Goal: Find specific page/section: Find specific page/section

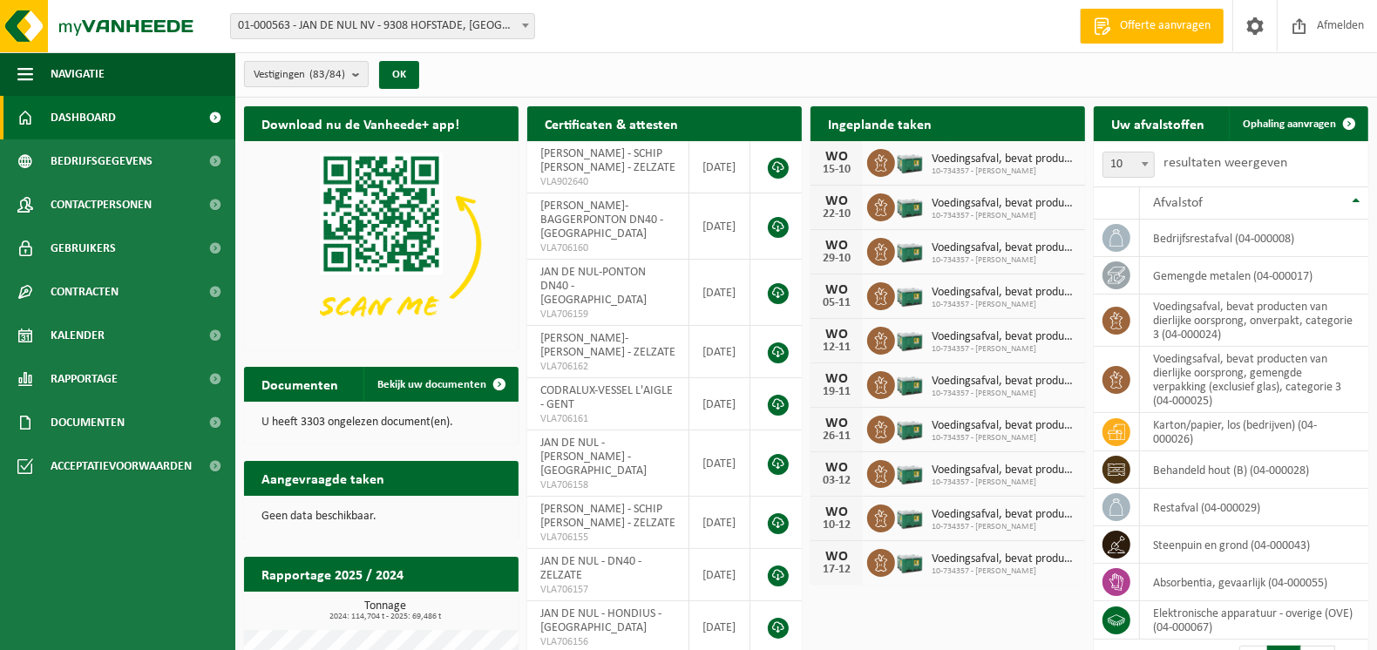
click at [358, 79] on b "submit" at bounding box center [360, 74] width 16 height 24
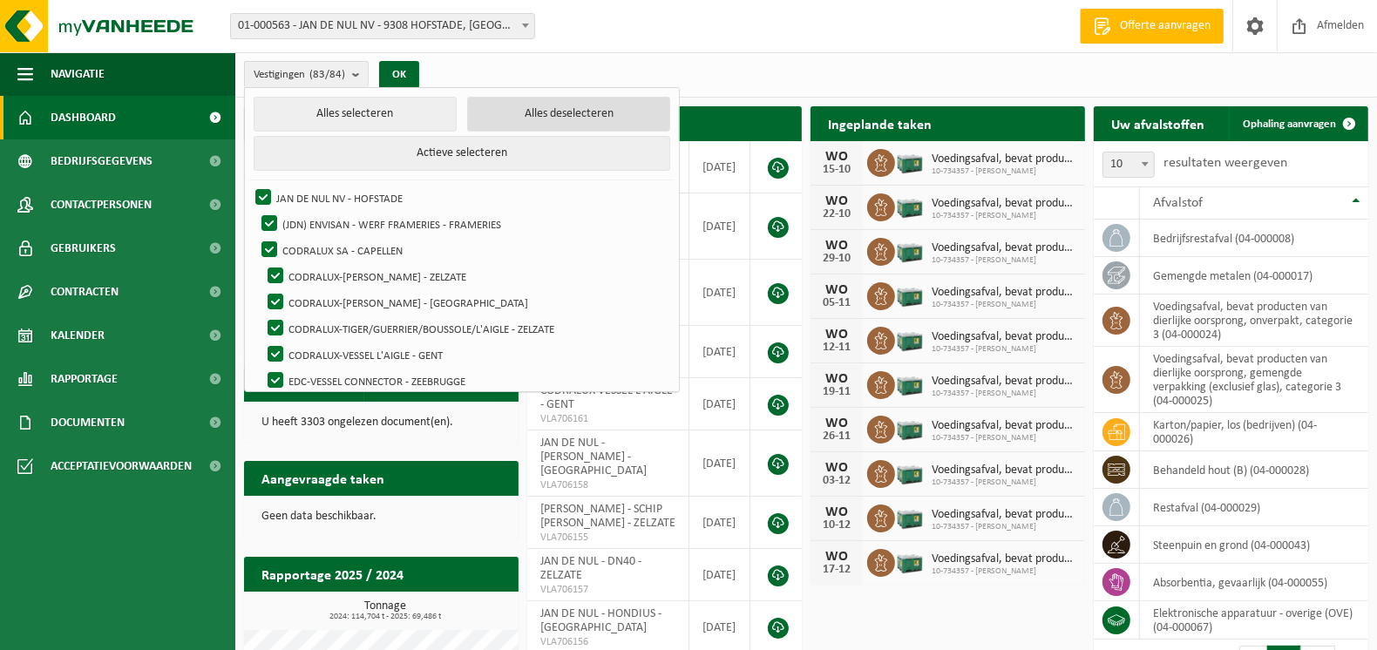
click at [548, 121] on button "Alles deselecteren" at bounding box center [568, 114] width 203 height 35
checkbox input "false"
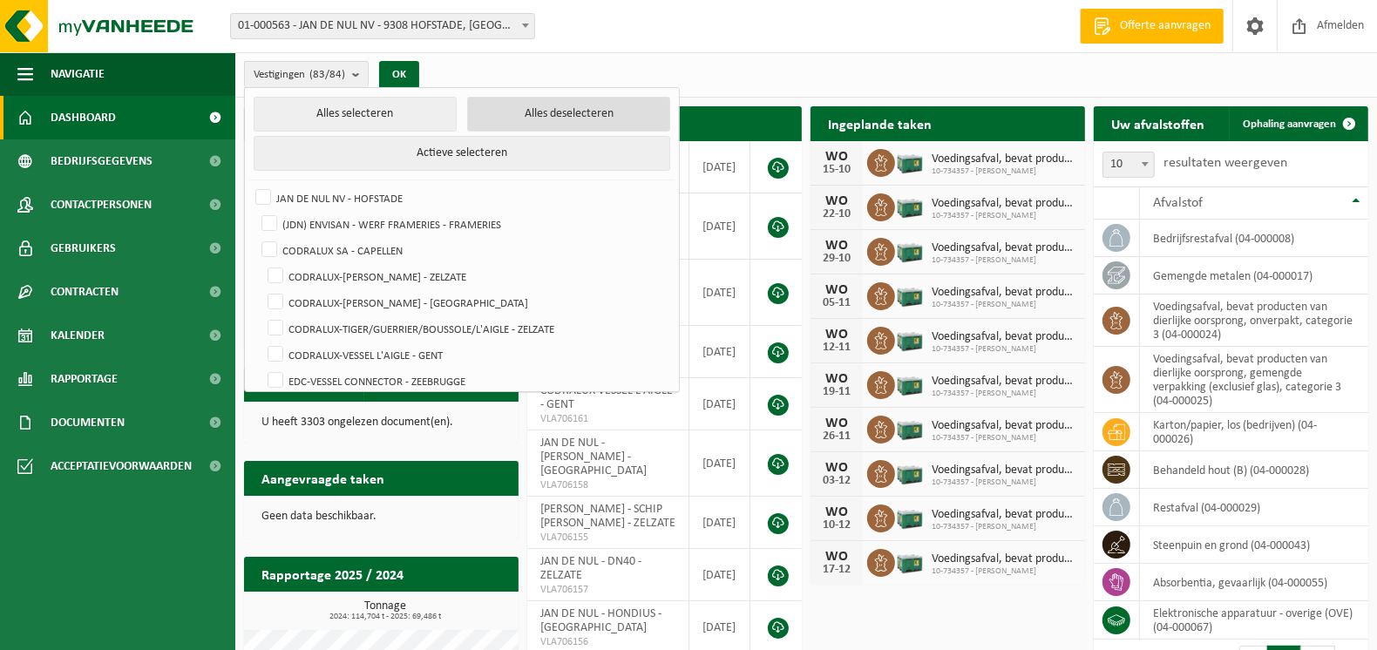
checkbox input "false"
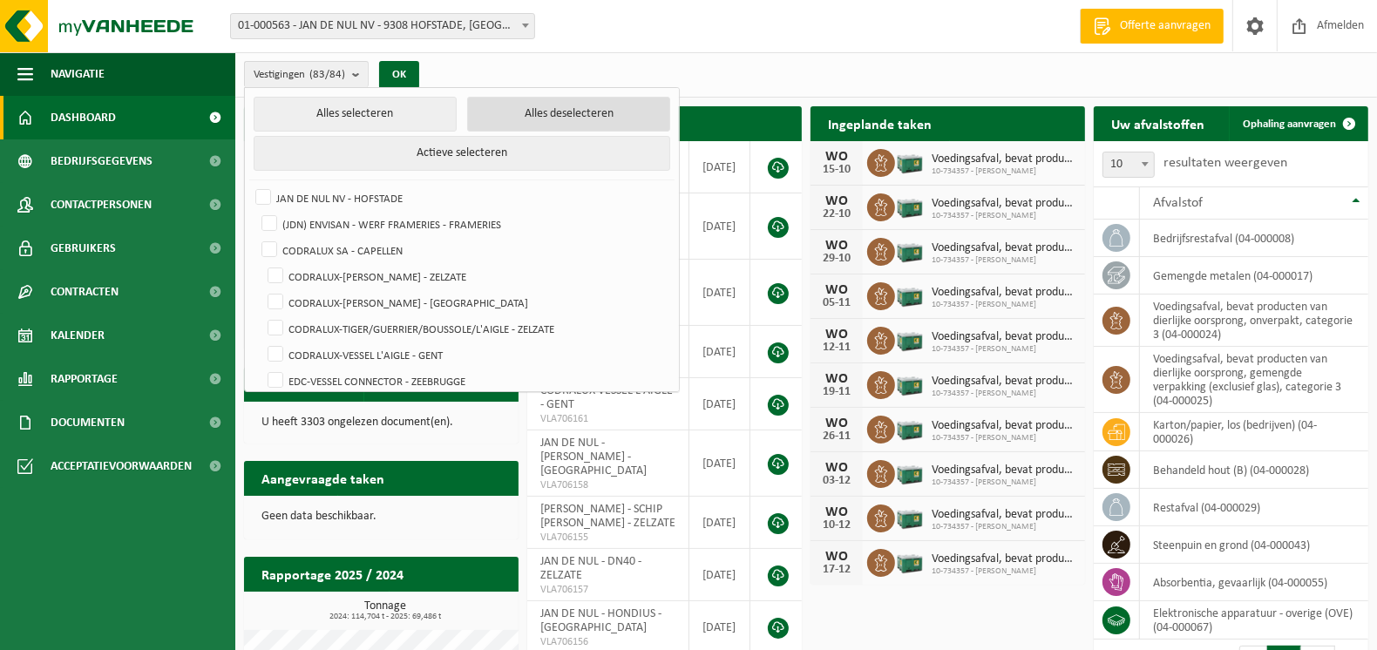
checkbox input "false"
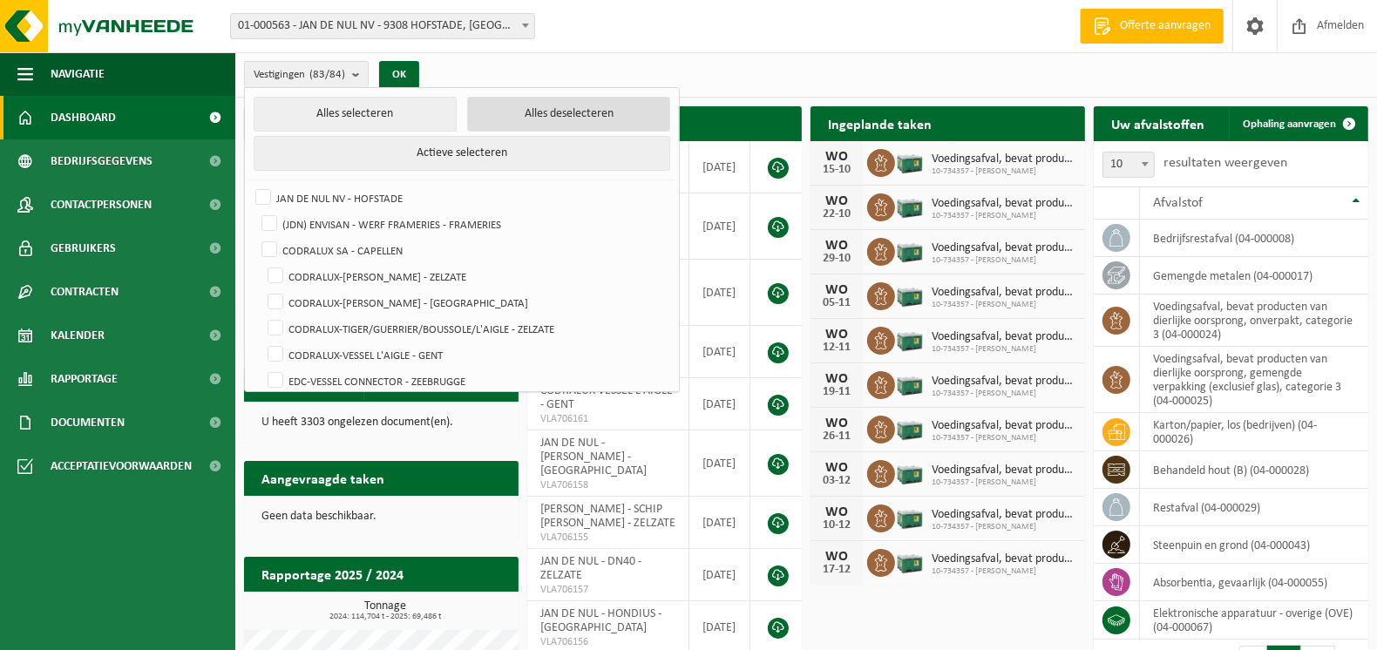
checkbox input "false"
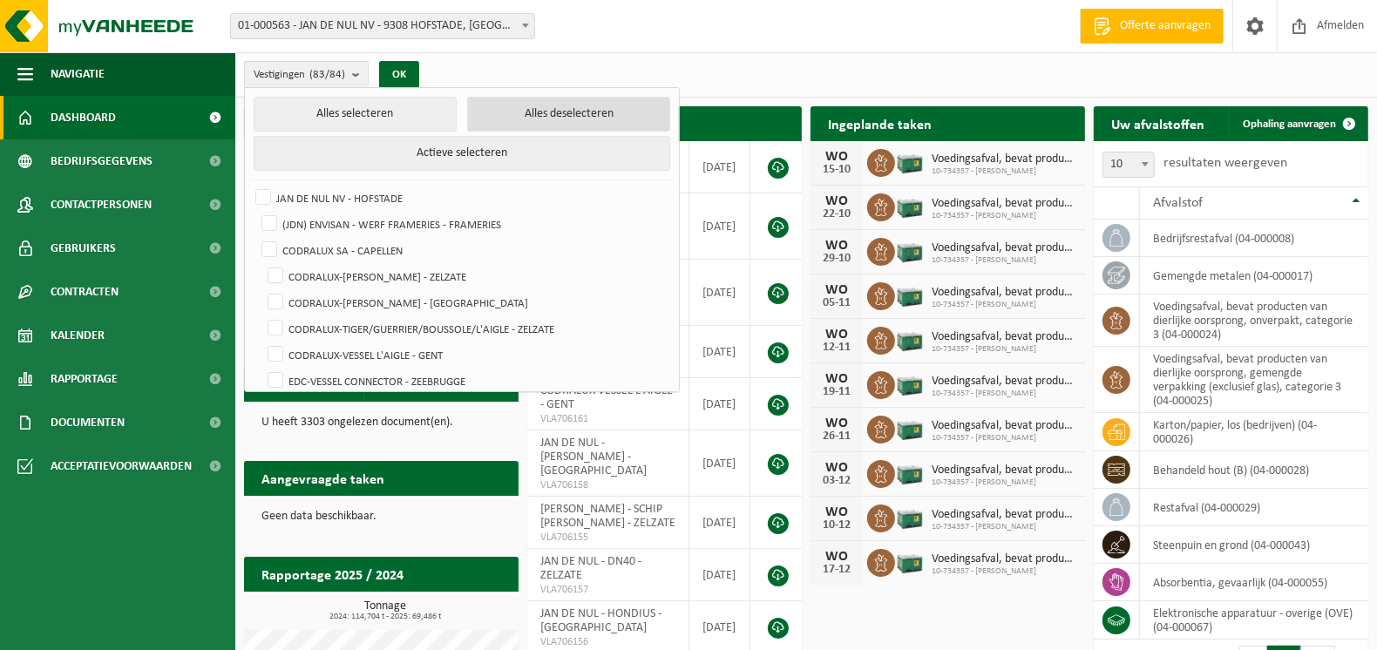
checkbox input "false"
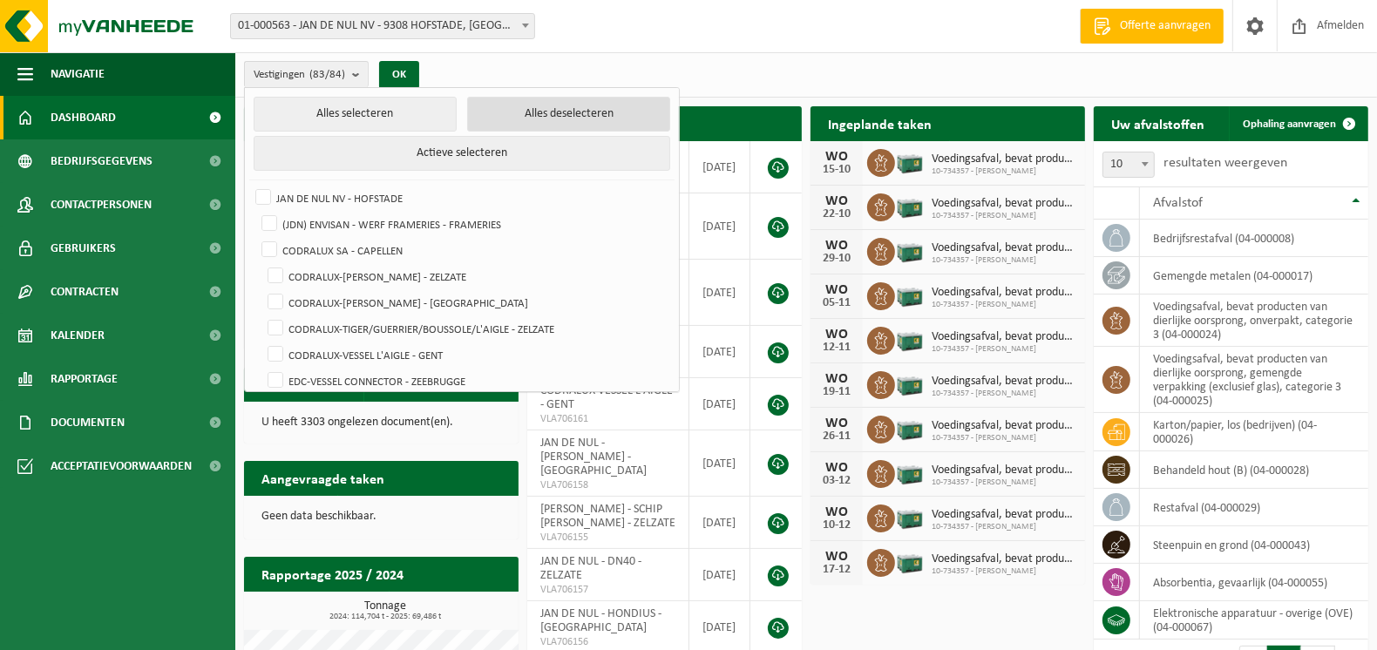
checkbox input "false"
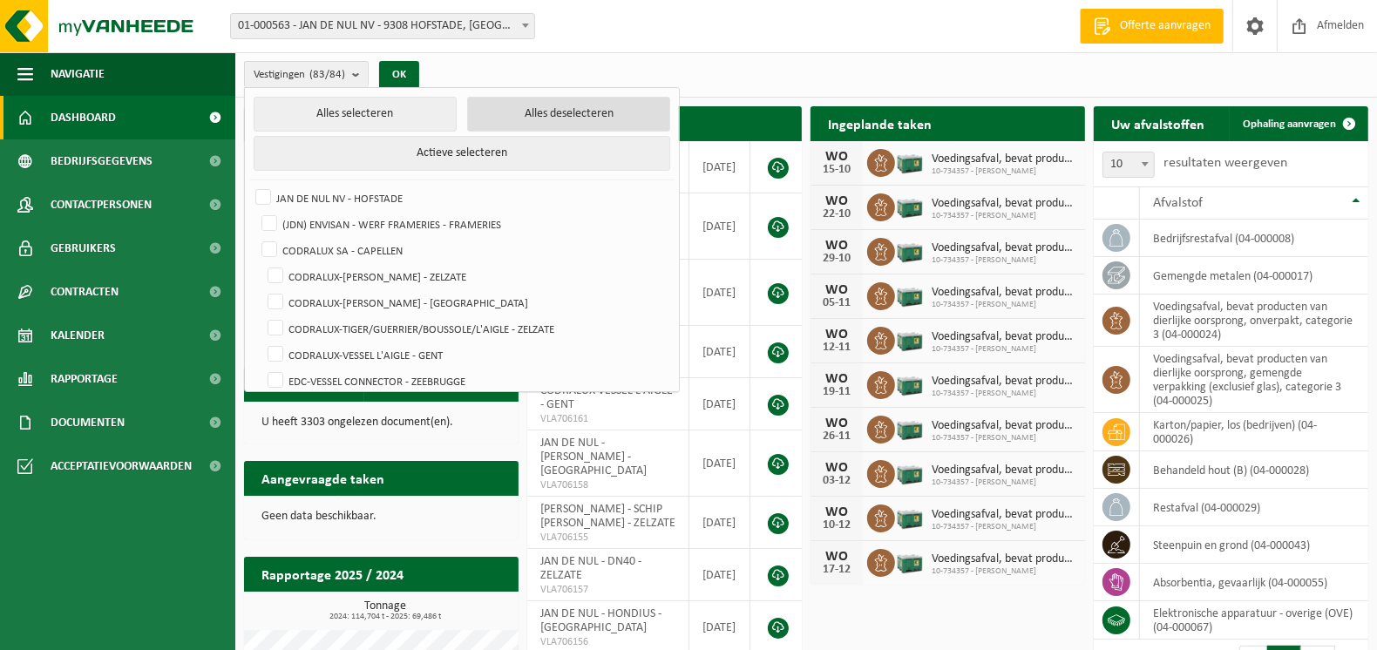
checkbox input "false"
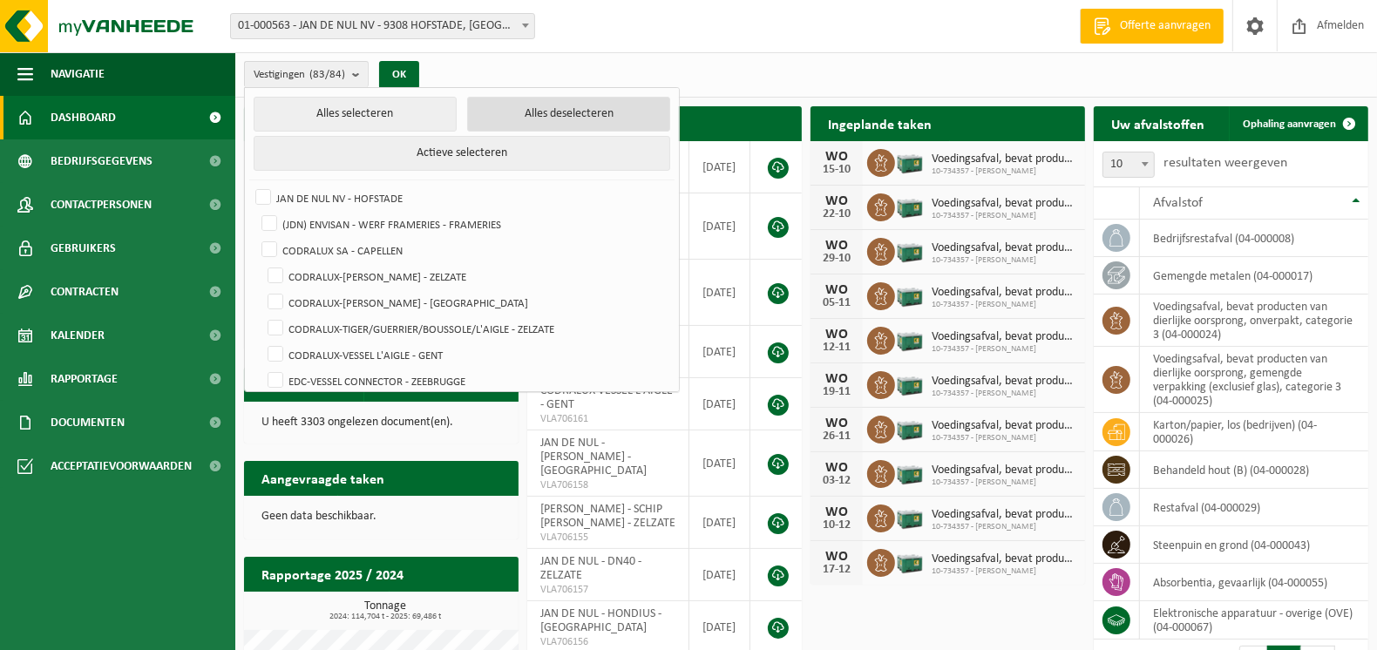
checkbox input "false"
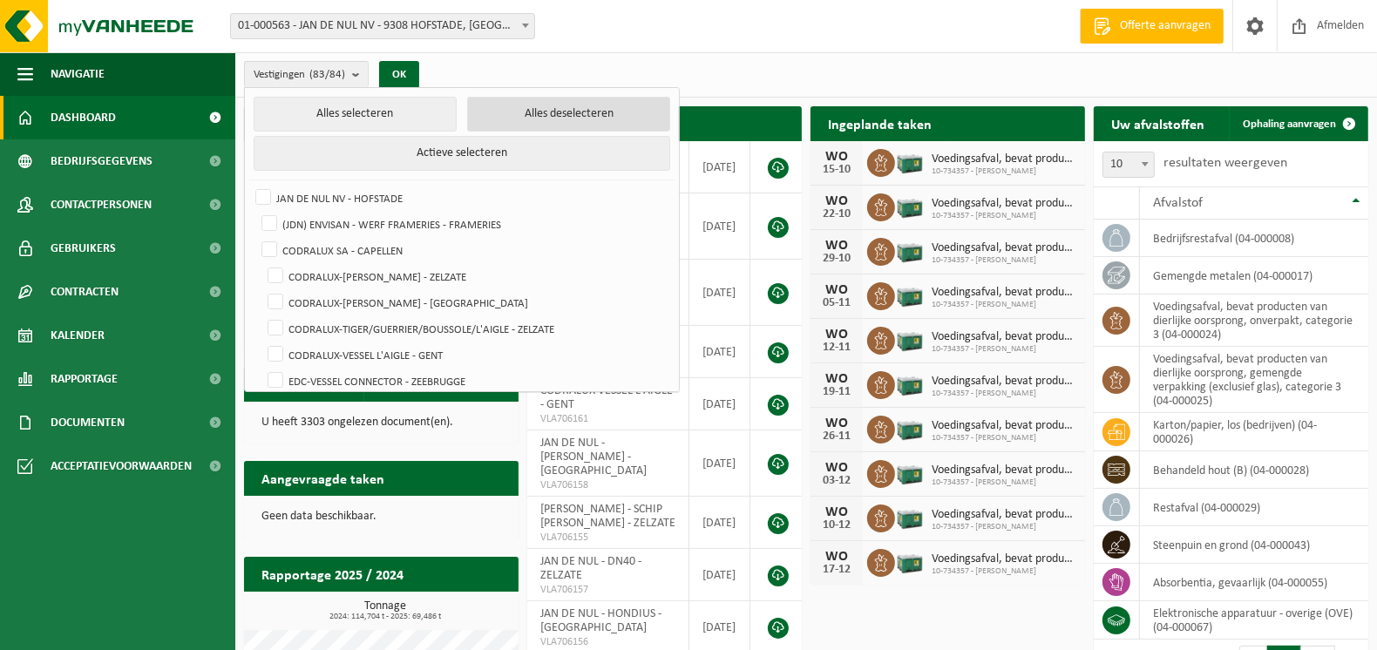
checkbox input "false"
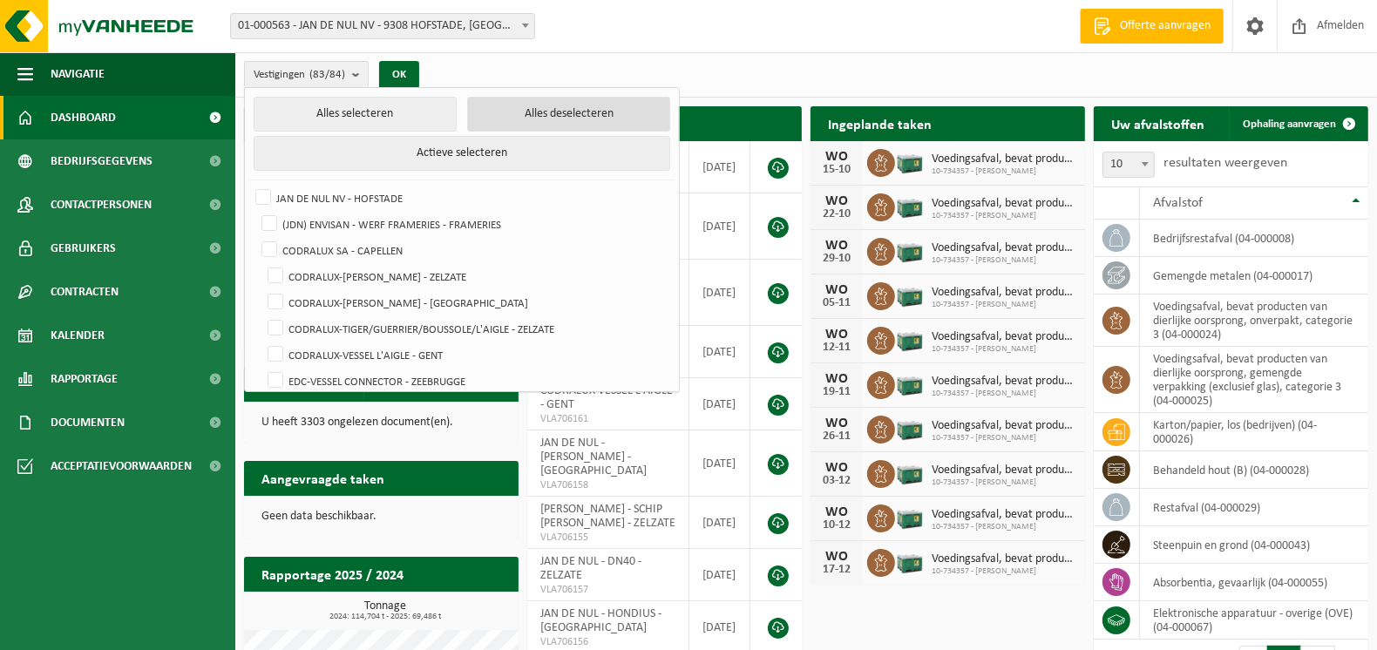
checkbox input "false"
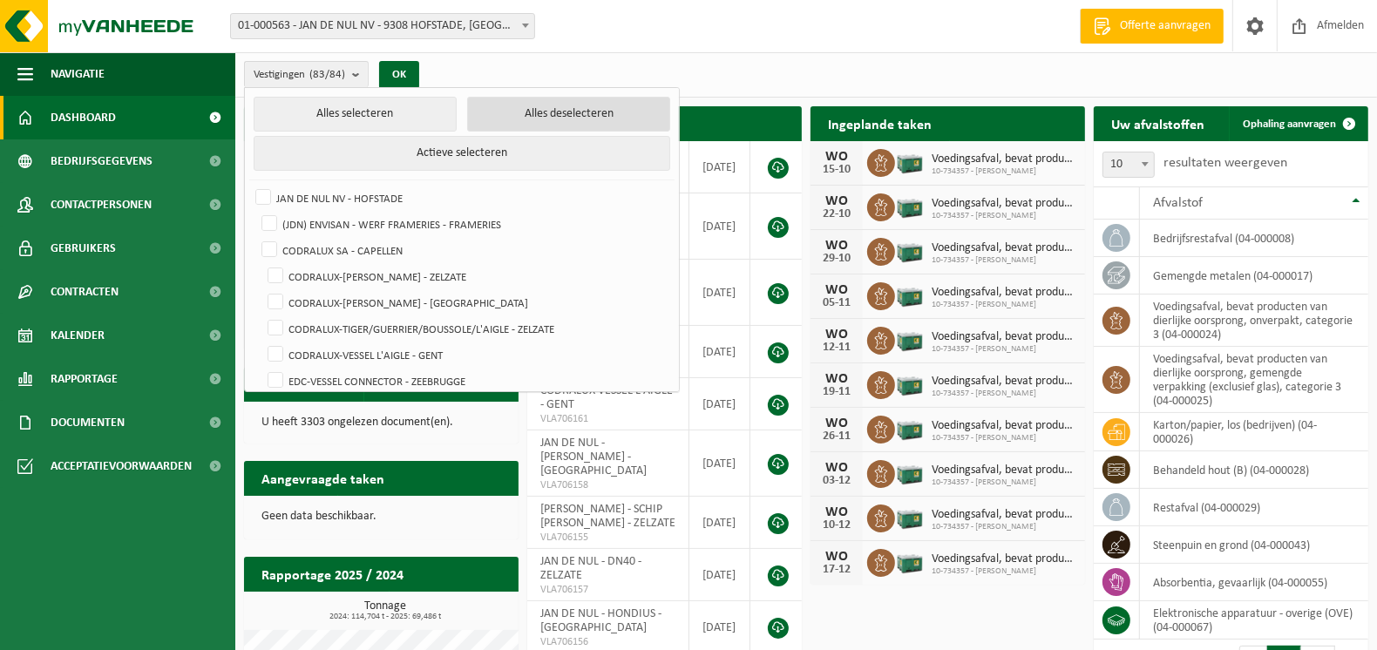
checkbox input "false"
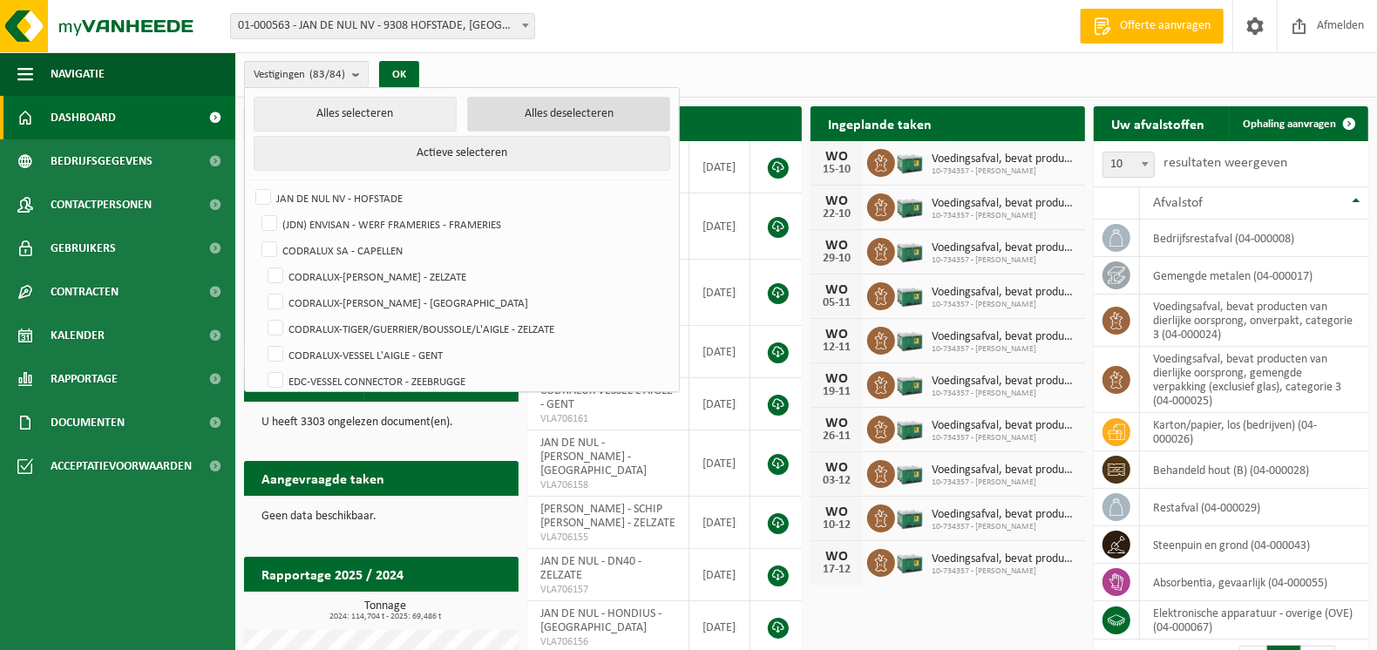
checkbox input "false"
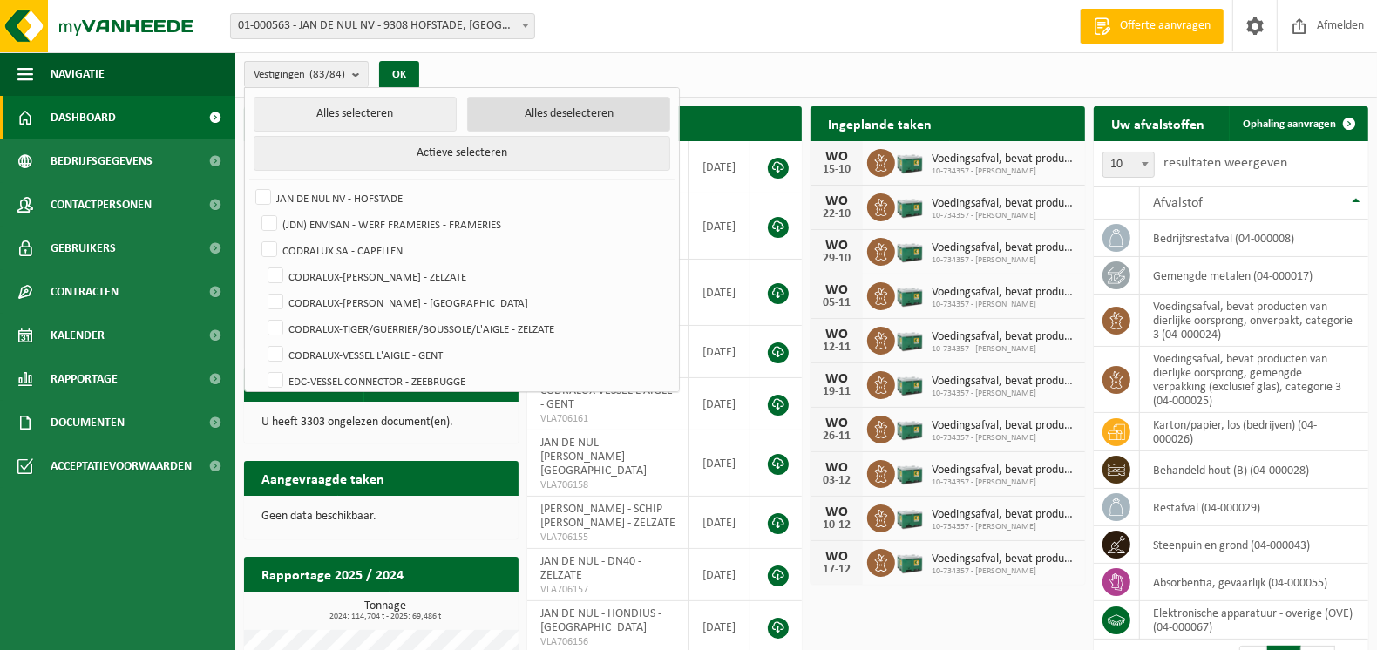
checkbox input "false"
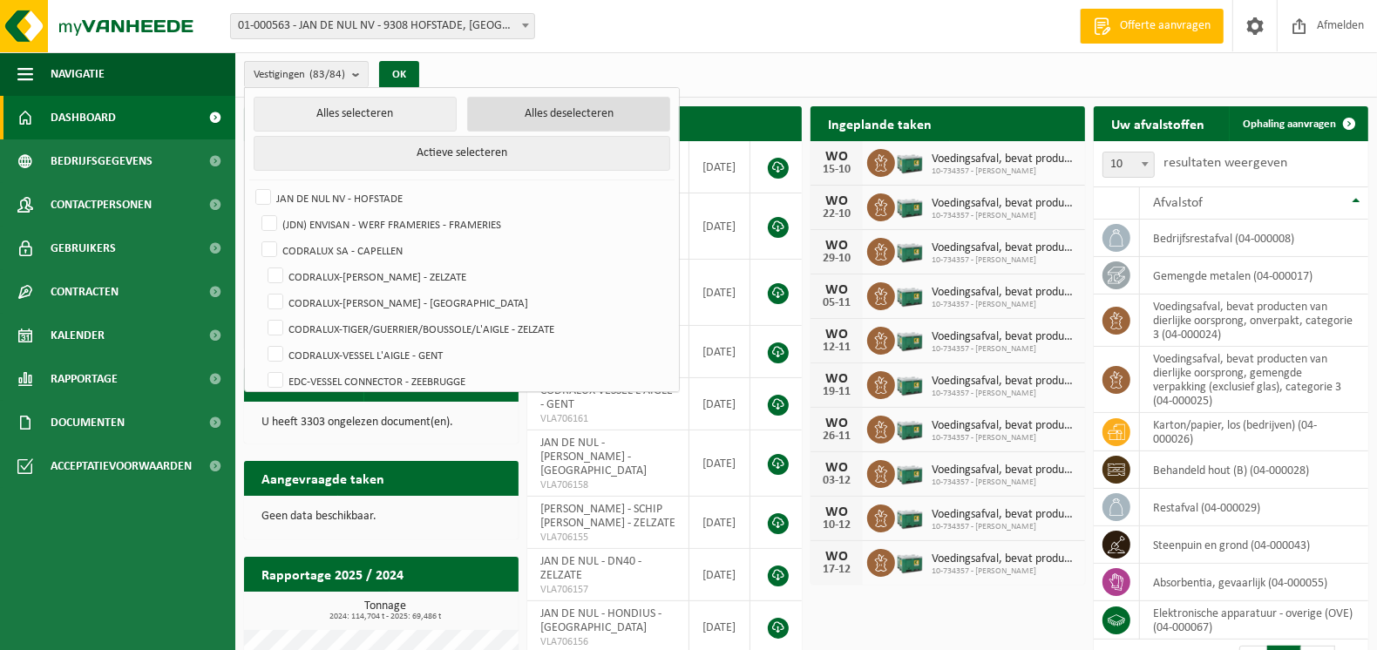
checkbox input "false"
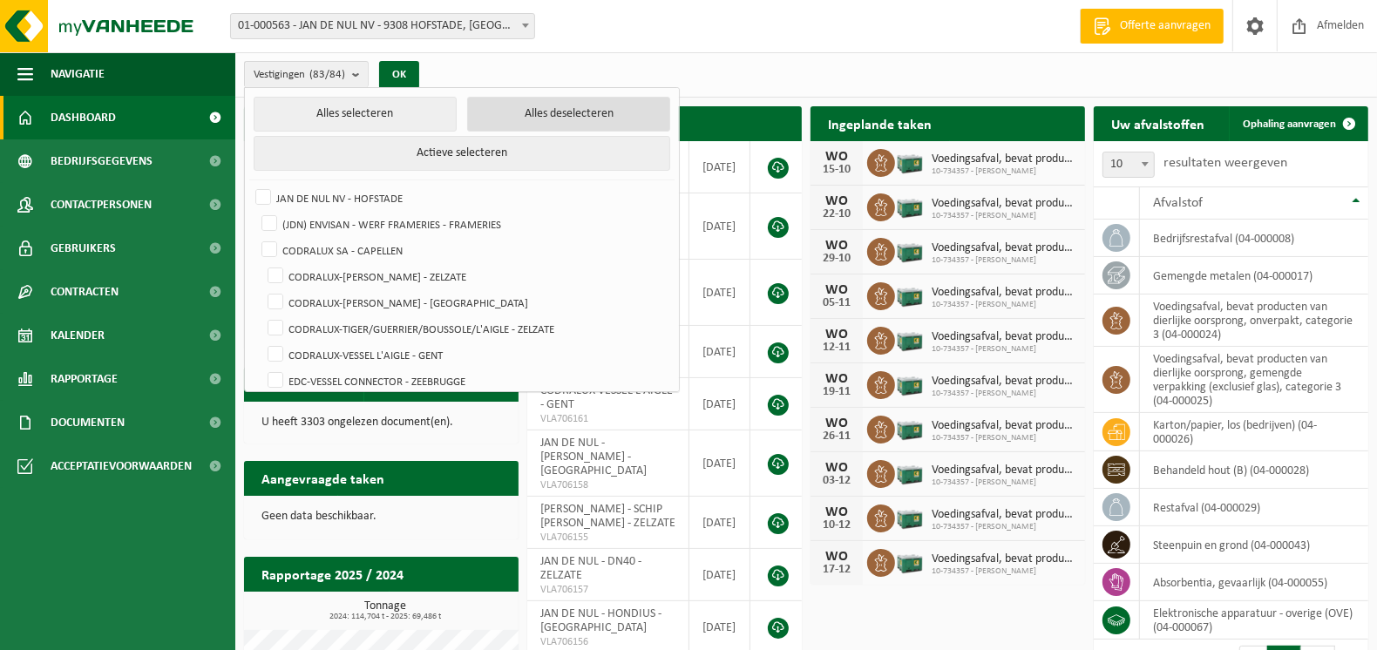
checkbox input "false"
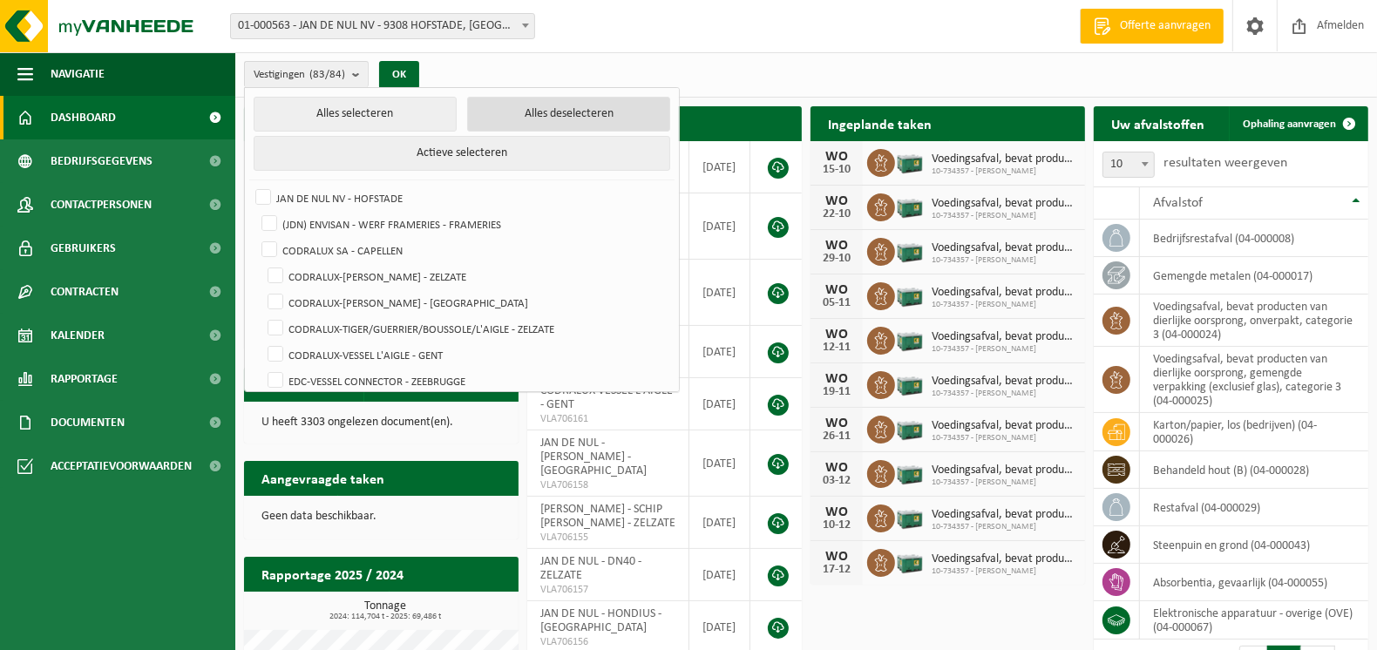
checkbox input "false"
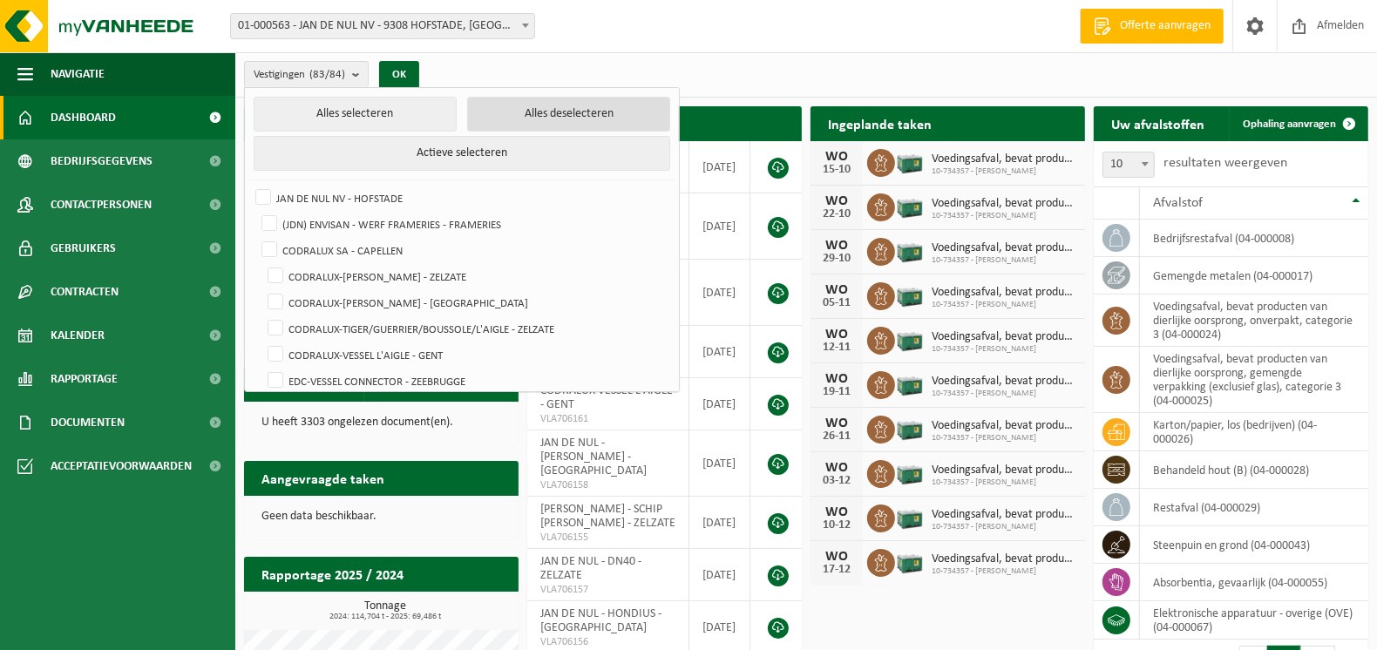
checkbox input "false"
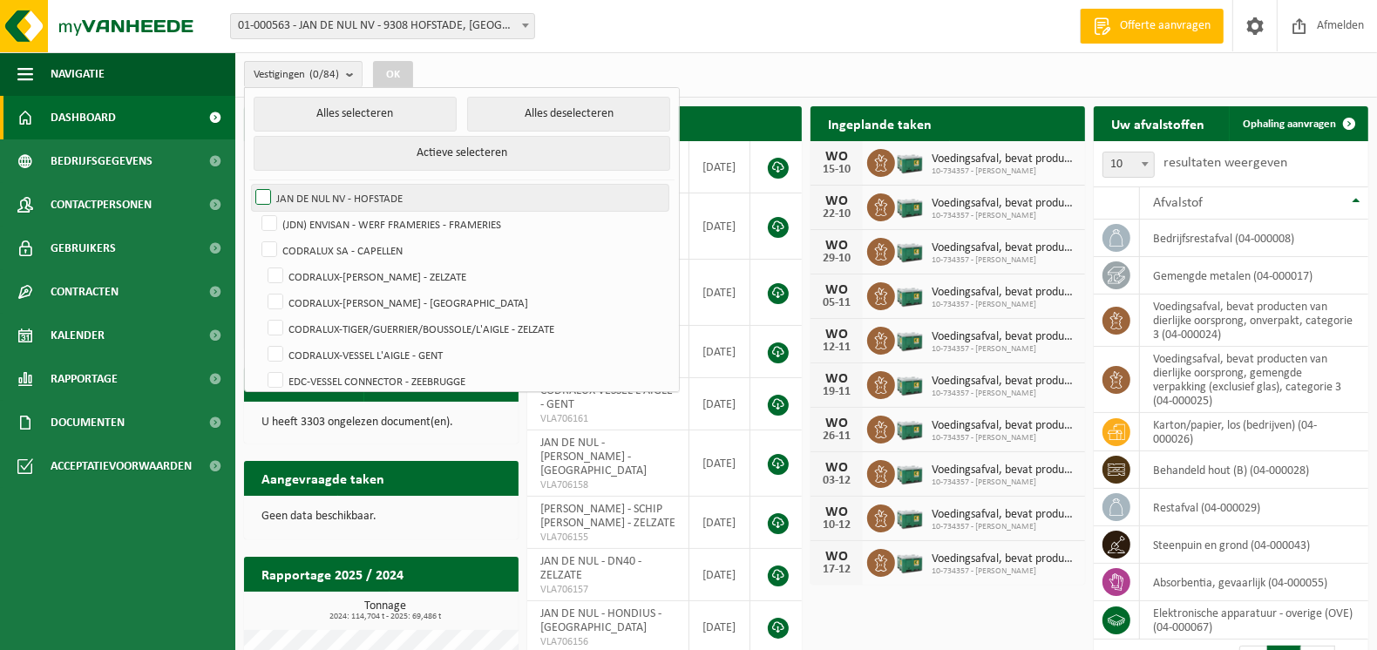
click at [263, 198] on label "JAN DE NUL NV - HOFSTADE" at bounding box center [460, 198] width 416 height 26
click at [249, 185] on input "JAN DE NUL NV - HOFSTADE" at bounding box center [248, 184] width 1 height 1
checkbox input "true"
click at [396, 68] on button "OK" at bounding box center [393, 75] width 40 height 28
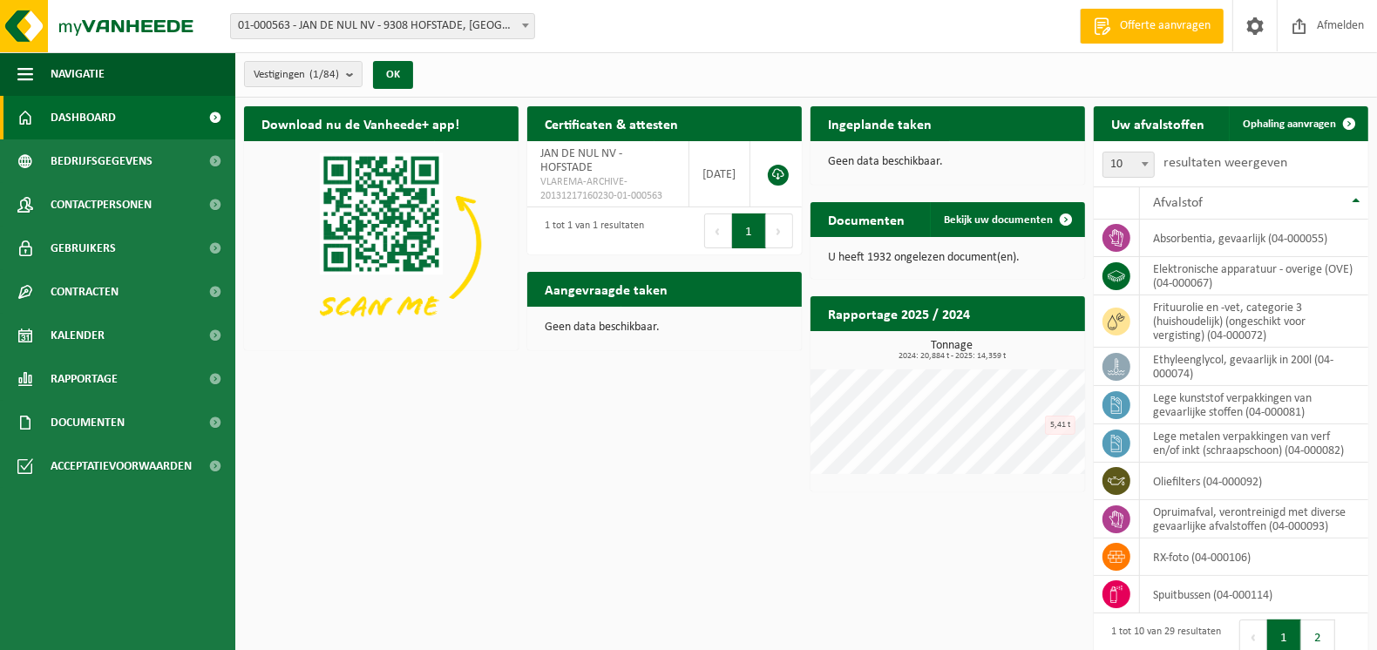
click at [1001, 152] on span "Bekijk uw kalender" at bounding box center [1008, 157] width 90 height 11
